Goal: Task Accomplishment & Management: Manage account settings

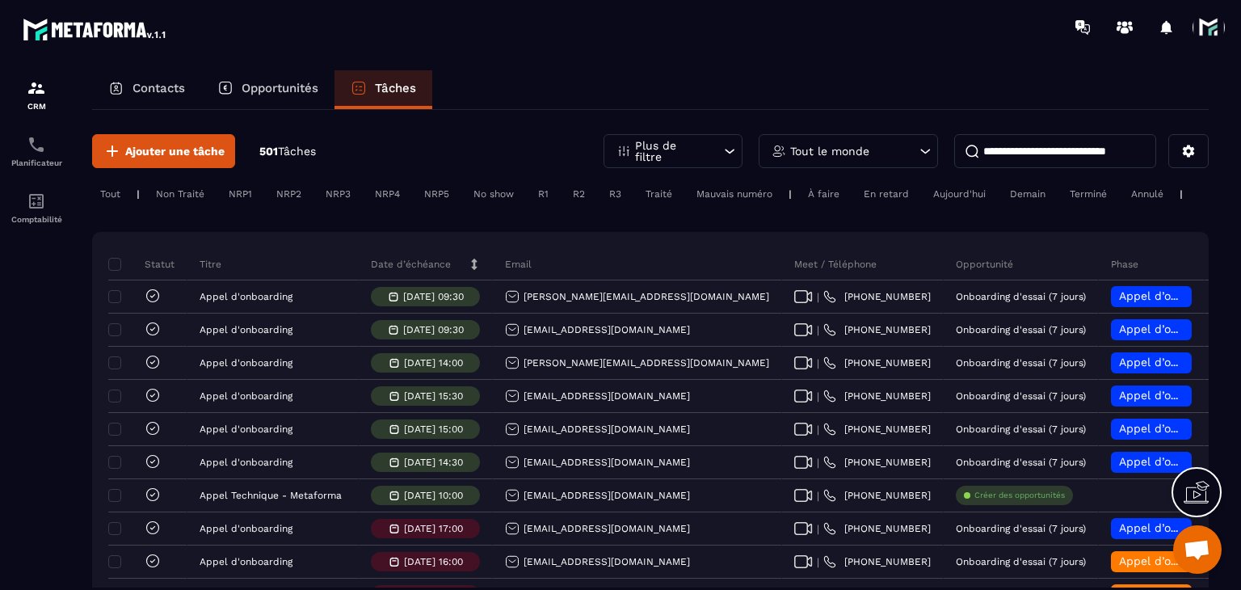
click at [845, 137] on div "Tout le monde" at bounding box center [848, 151] width 179 height 34
click at [847, 140] on div "Tout le monde" at bounding box center [848, 151] width 179 height 34
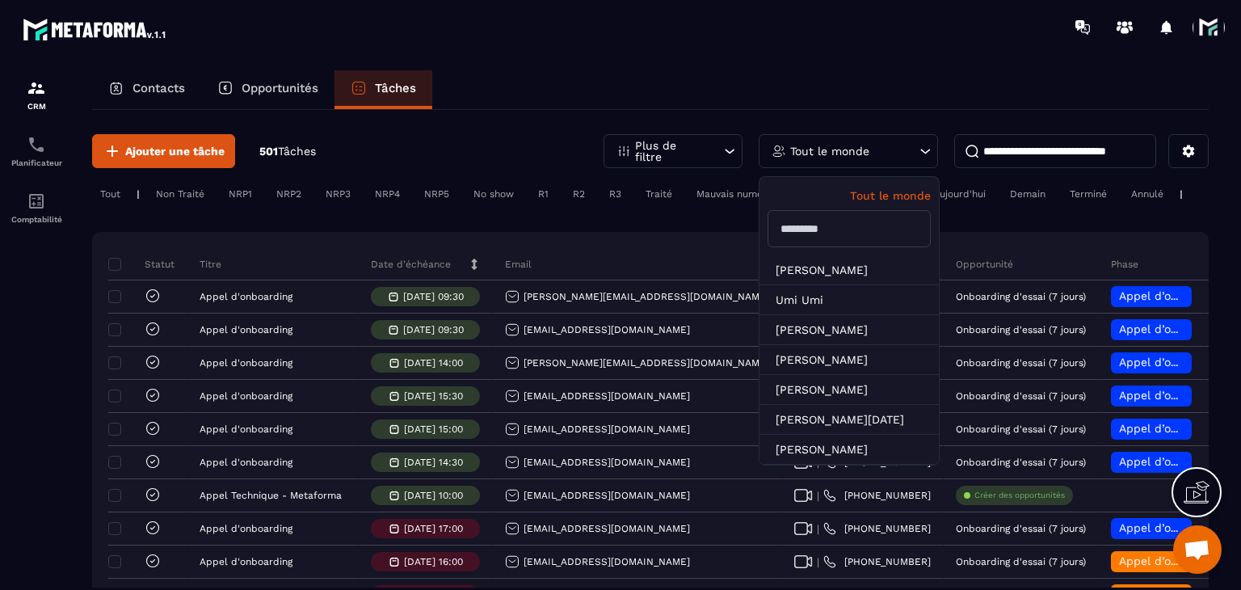
click at [853, 151] on p "Tout le monde" at bounding box center [829, 150] width 79 height 11
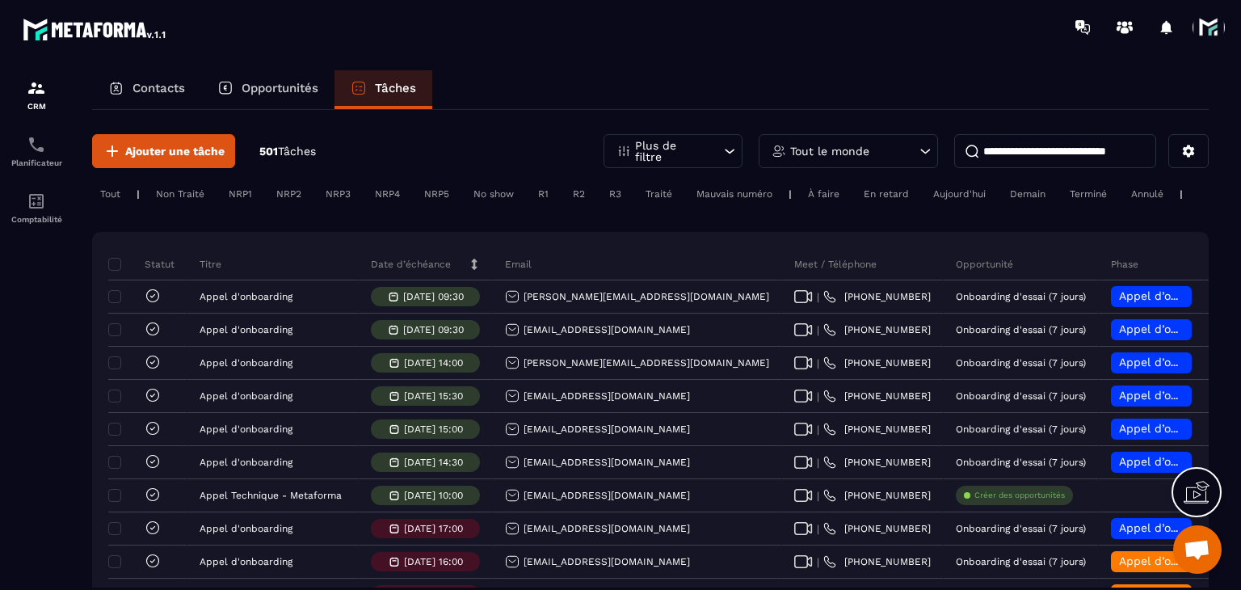
click at [808, 162] on div "Tout le monde" at bounding box center [848, 151] width 179 height 34
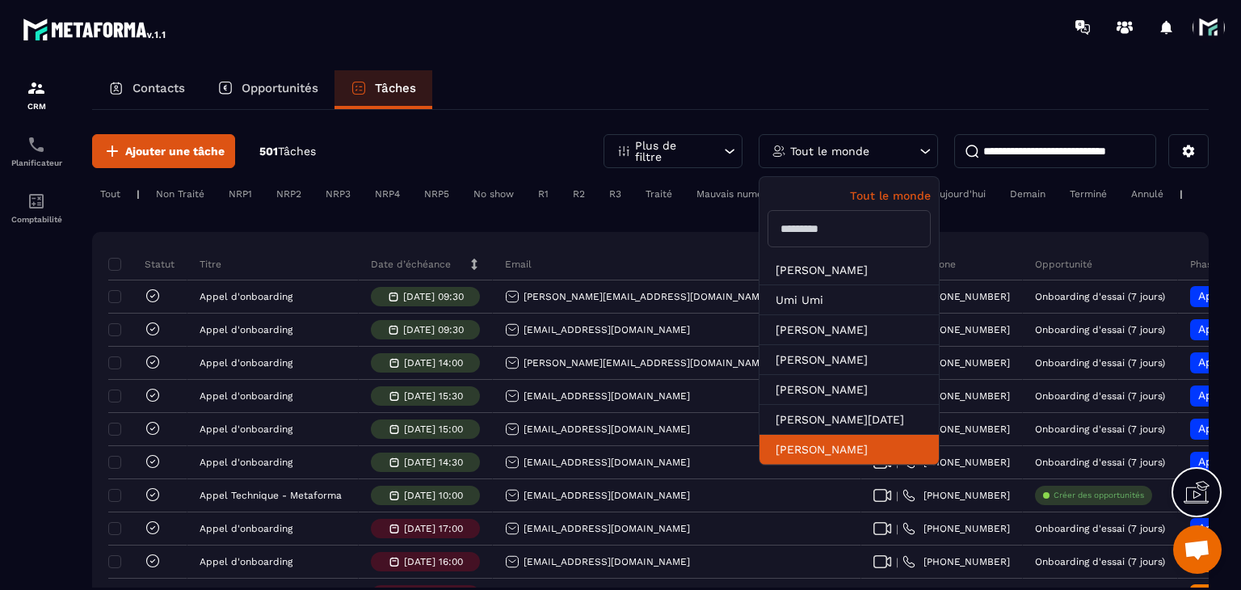
click at [797, 446] on li "[PERSON_NAME]" at bounding box center [848, 450] width 179 height 30
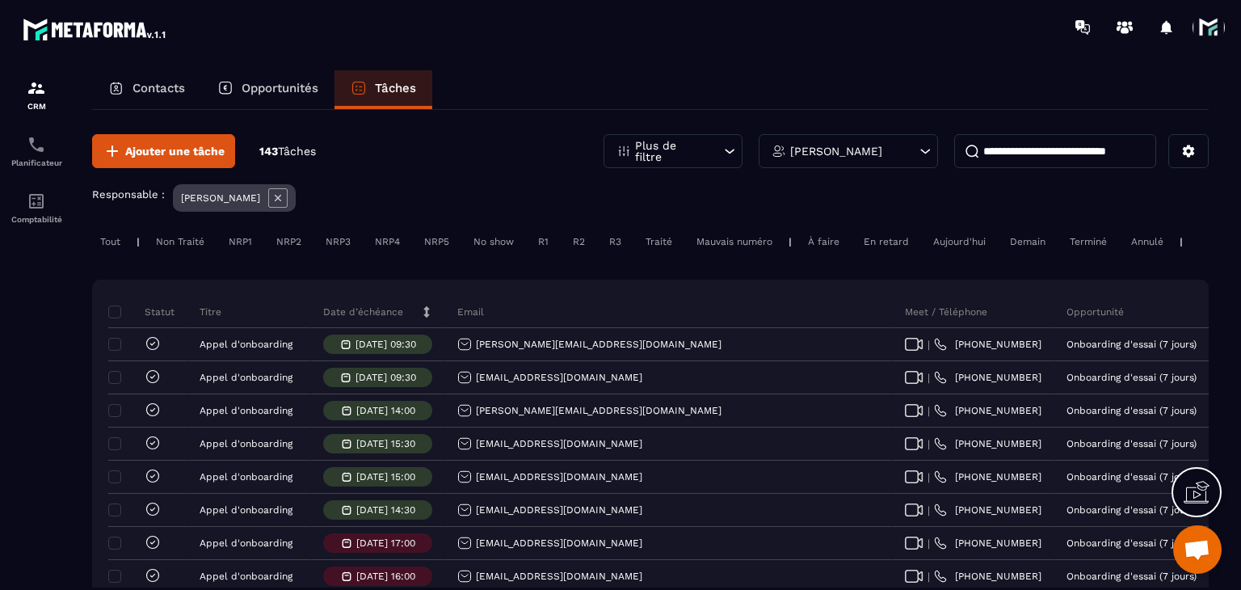
scroll to position [81, 0]
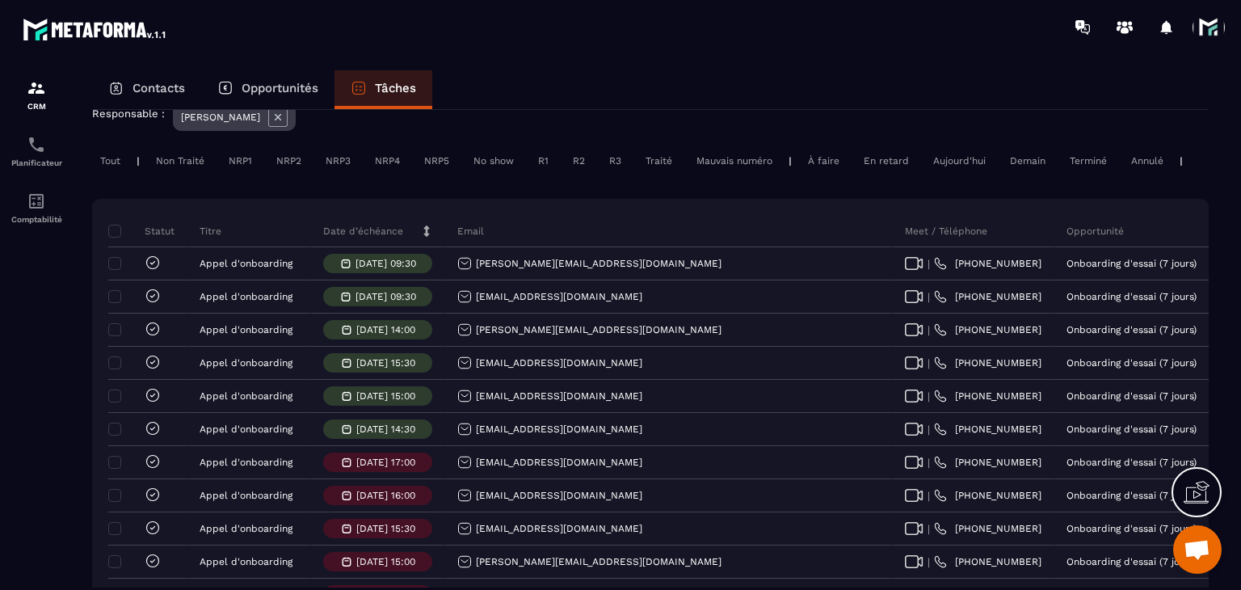
click at [956, 158] on div "Aujourd'hui" at bounding box center [959, 160] width 69 height 19
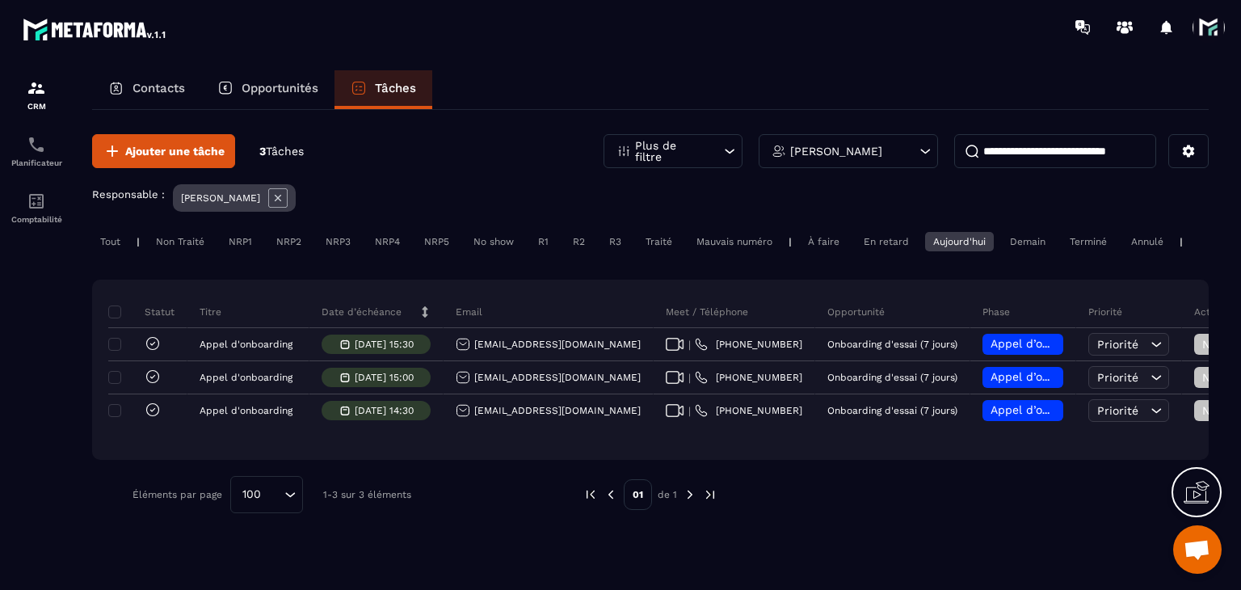
scroll to position [0, 0]
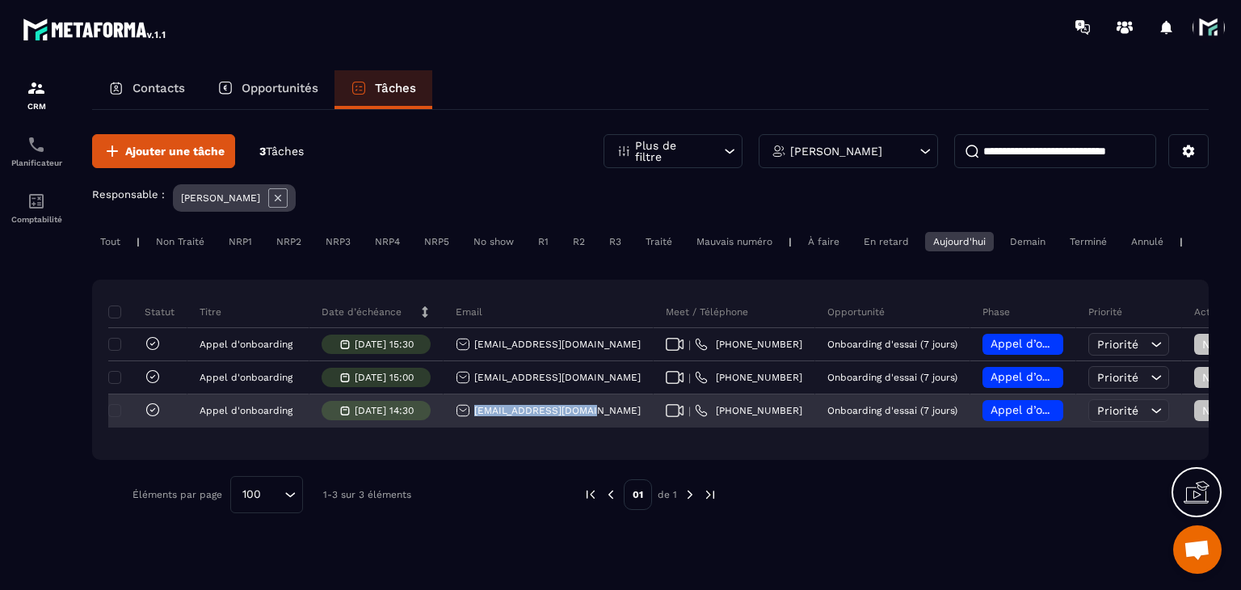
drag, startPoint x: 597, startPoint y: 418, endPoint x: 465, endPoint y: 421, distance: 131.7
click at [465, 421] on div "[EMAIL_ADDRESS][DOMAIN_NAME]" at bounding box center [549, 411] width 210 height 32
copy p "[EMAIL_ADDRESS][DOMAIN_NAME]"
click at [1029, 416] on span "Appel d’onboarding planifié" at bounding box center [1067, 409] width 153 height 13
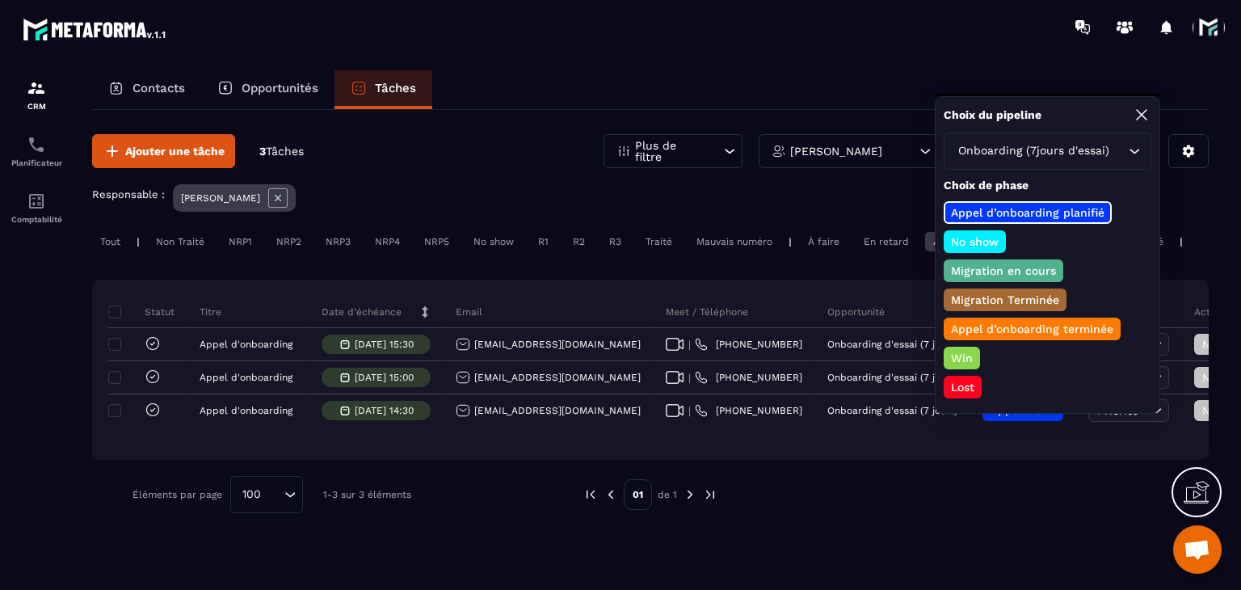
click at [991, 321] on p "Appel d’onboarding terminée" at bounding box center [1032, 329] width 167 height 16
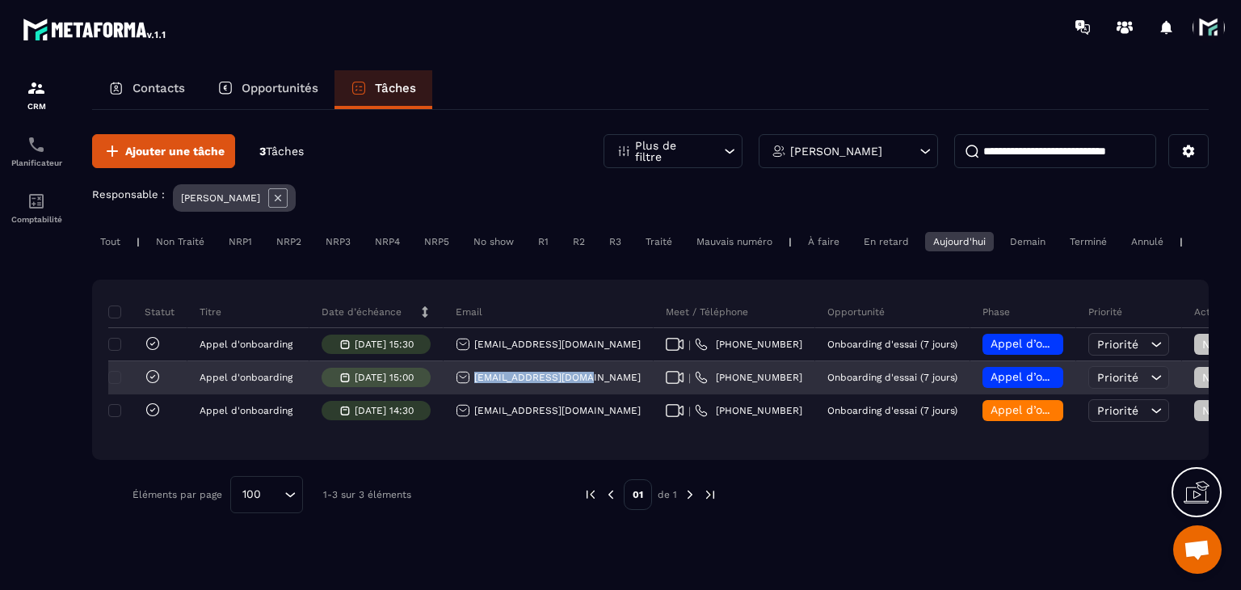
drag, startPoint x: 597, startPoint y: 398, endPoint x: 473, endPoint y: 406, distance: 123.8
click at [473, 394] on td "[EMAIL_ADDRESS][DOMAIN_NAME]" at bounding box center [549, 377] width 210 height 33
copy p "[EMAIL_ADDRESS][DOMAIN_NAME]"
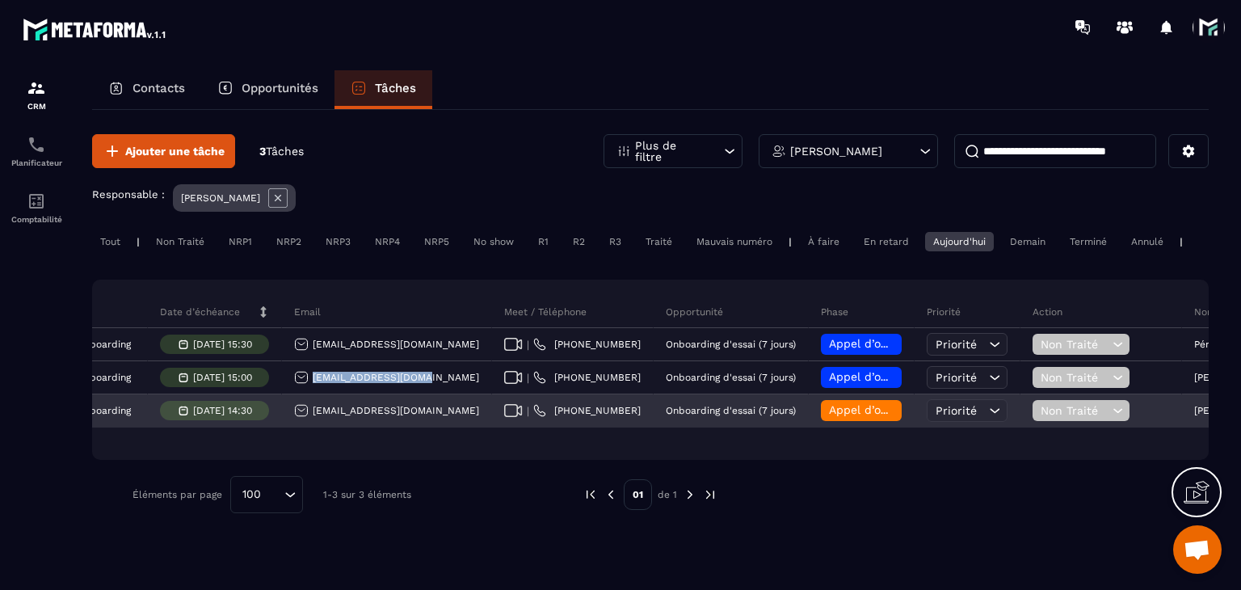
scroll to position [0, 163]
click at [1095, 417] on span "Non Traité" at bounding box center [1073, 410] width 68 height 13
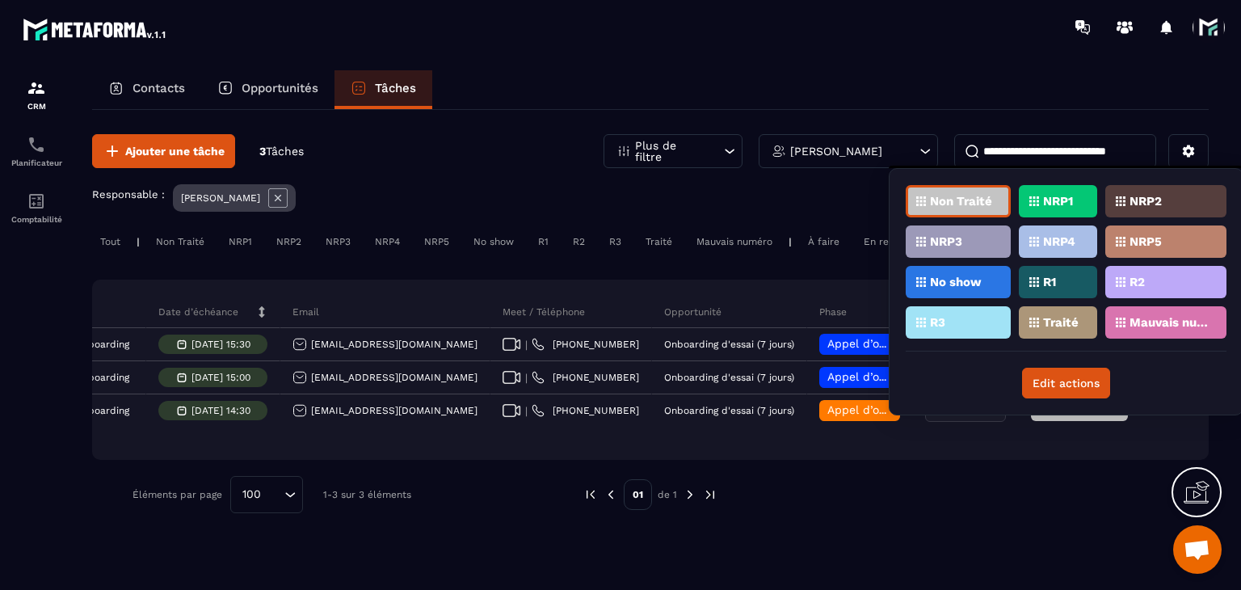
click at [1057, 311] on div "Traité" at bounding box center [1058, 322] width 78 height 32
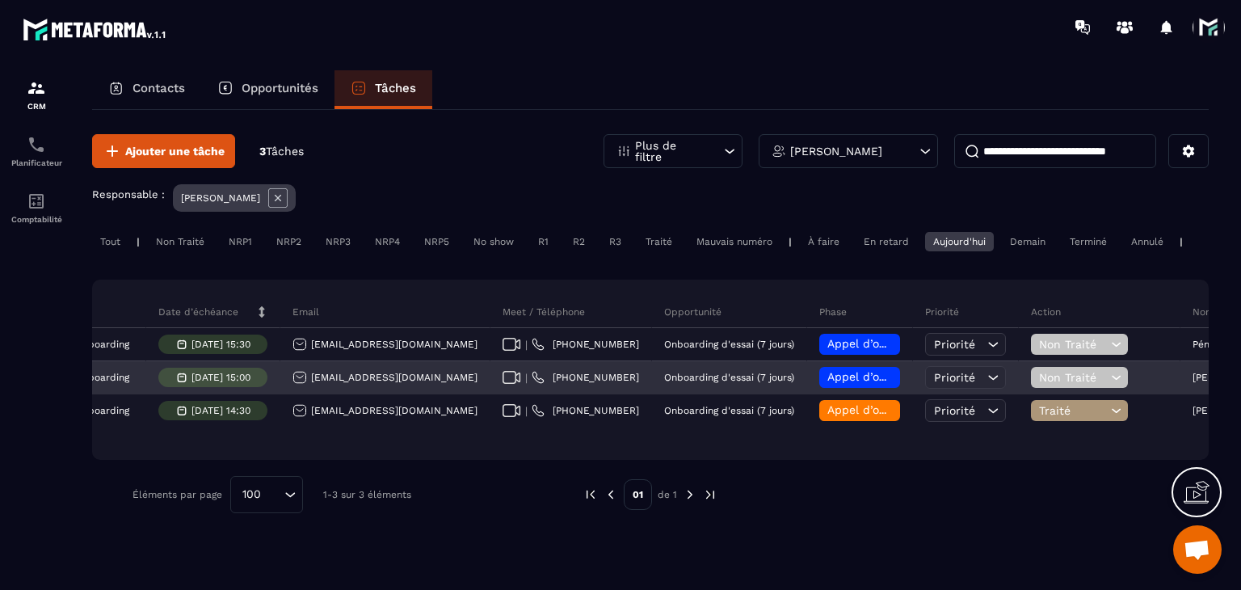
click at [863, 384] on h6 "Appel d’onboarding planifié" at bounding box center [859, 377] width 65 height 13
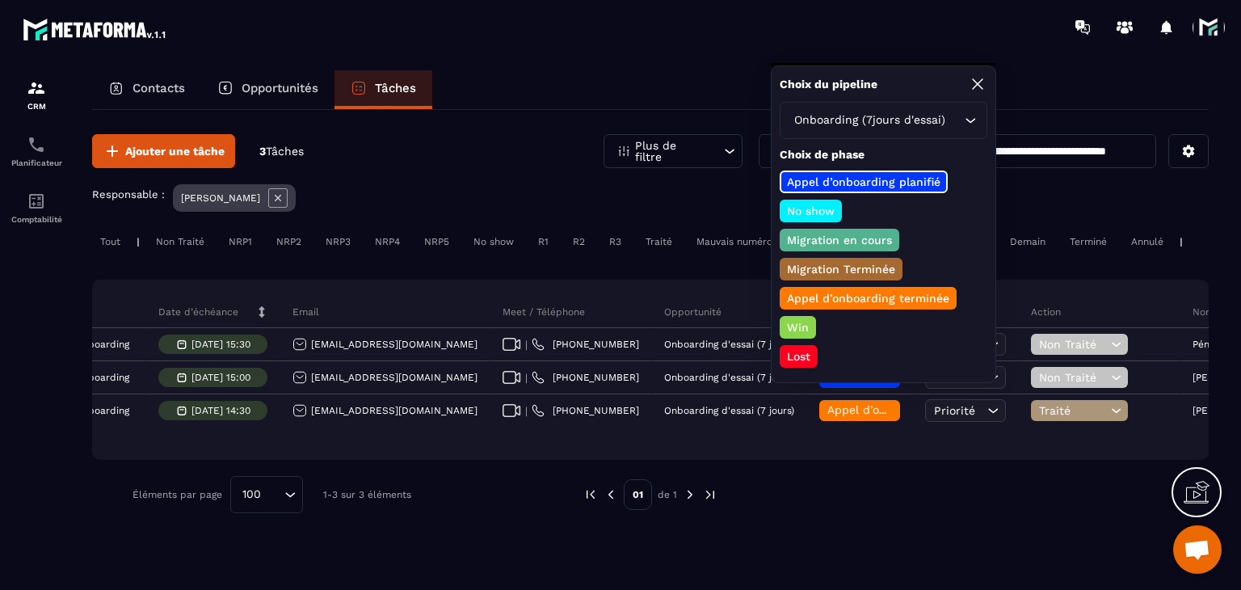
click at [837, 301] on p "Appel d’onboarding terminée" at bounding box center [868, 298] width 167 height 16
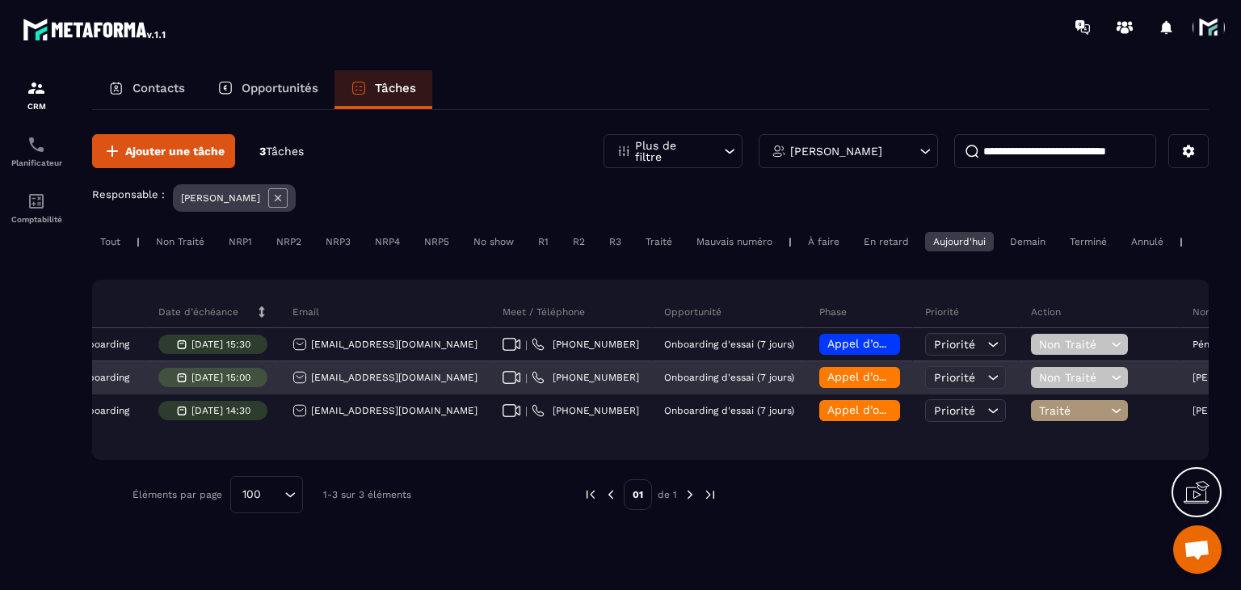
click at [1074, 385] on div "Non Traité" at bounding box center [1079, 377] width 97 height 21
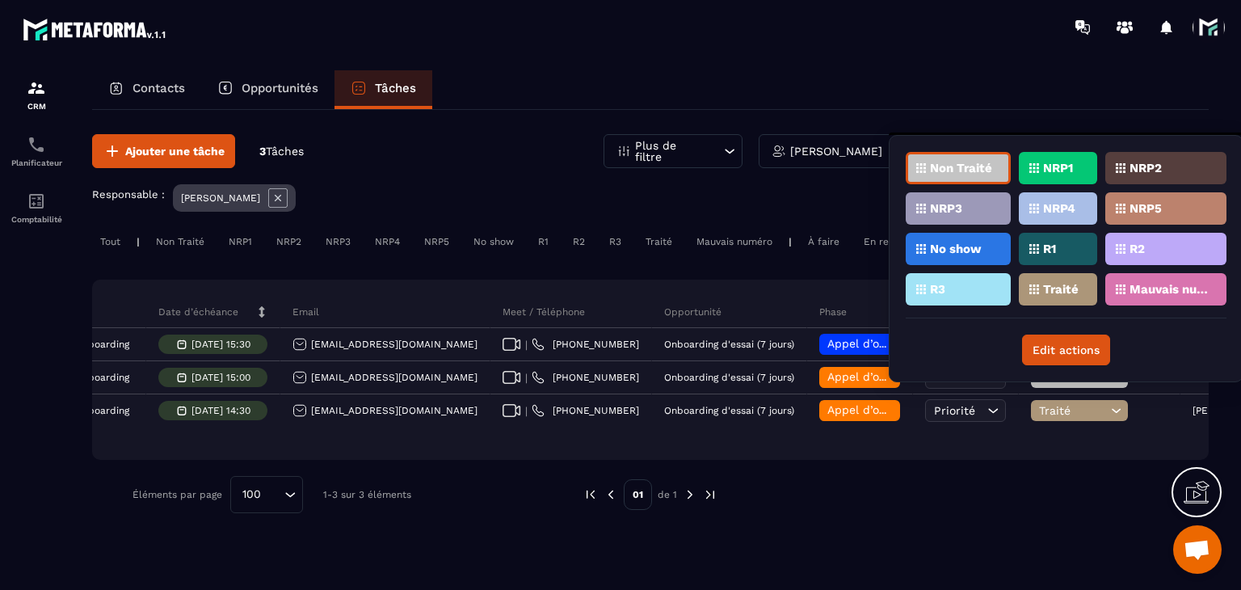
click at [1057, 284] on p "Traité" at bounding box center [1061, 289] width 36 height 11
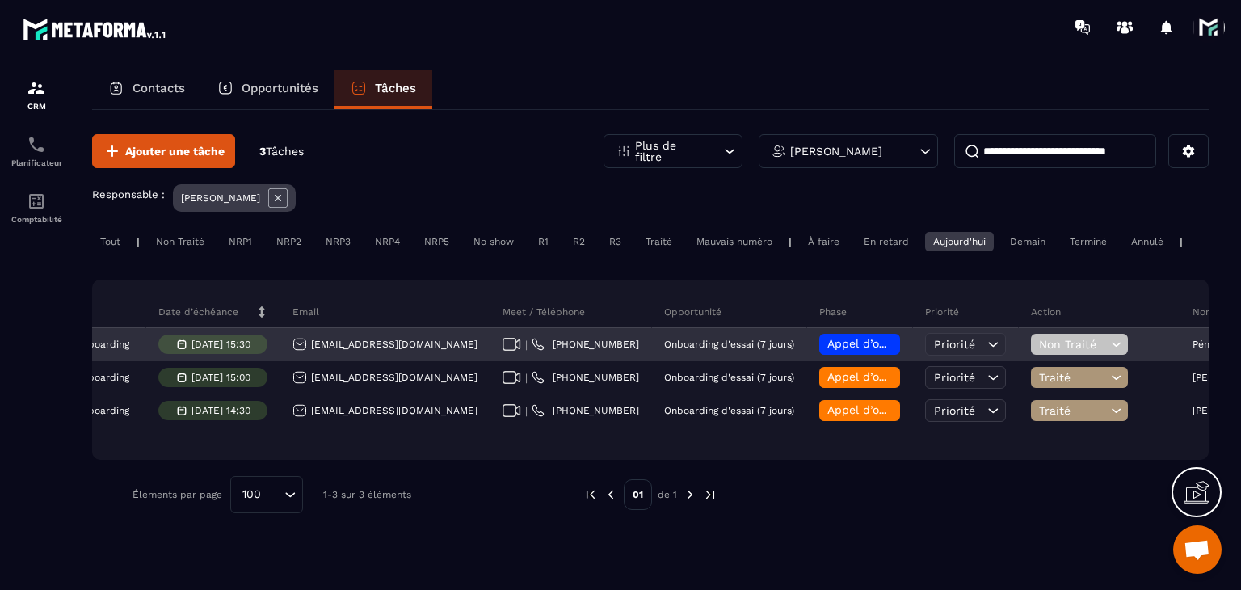
click at [420, 351] on div "[EMAIL_ADDRESS][DOMAIN_NAME]" at bounding box center [384, 344] width 185 height 15
